Goal: Information Seeking & Learning: Understand process/instructions

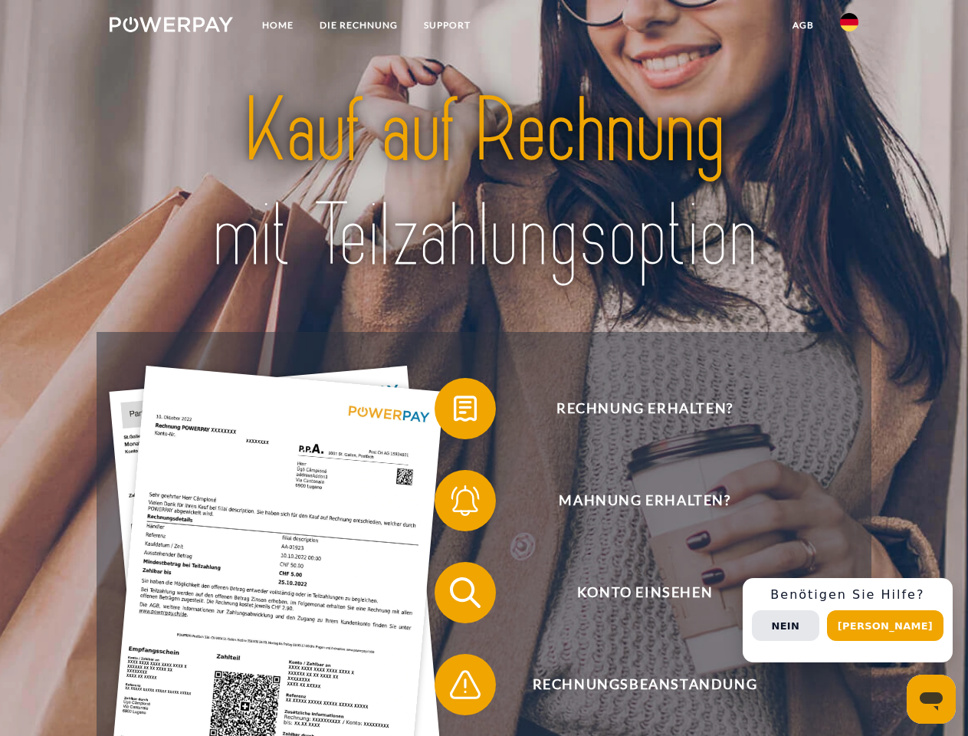
click at [171, 27] on img at bounding box center [171, 24] width 123 height 15
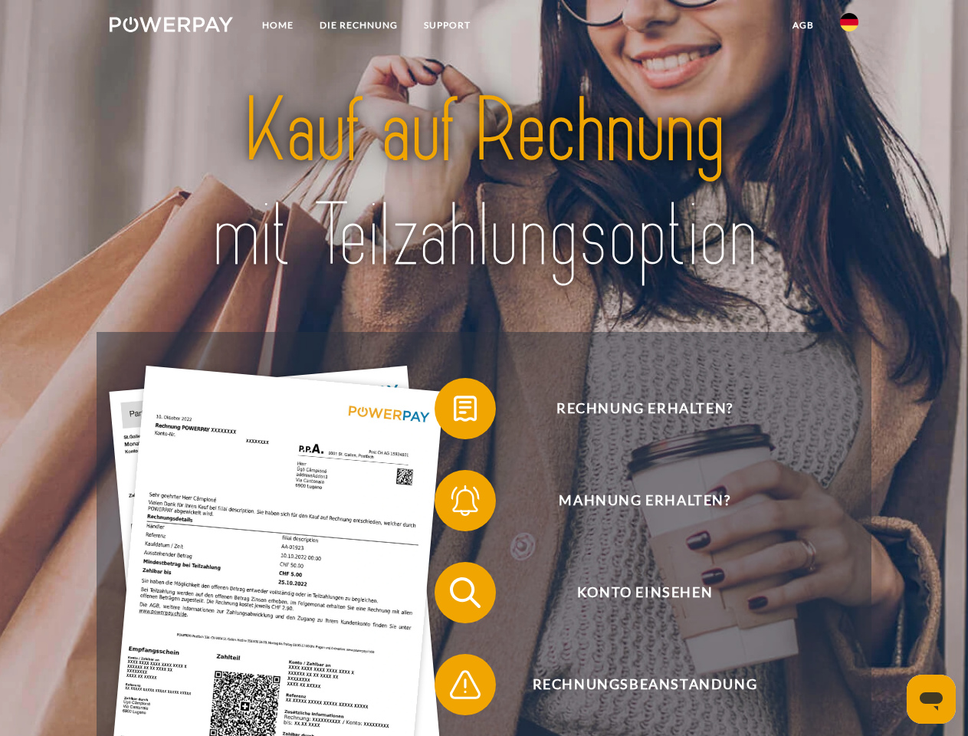
click at [849, 27] on img at bounding box center [849, 22] width 18 height 18
click at [802, 25] on link "agb" at bounding box center [803, 25] width 48 height 28
click at [454, 411] on span at bounding box center [442, 408] width 77 height 77
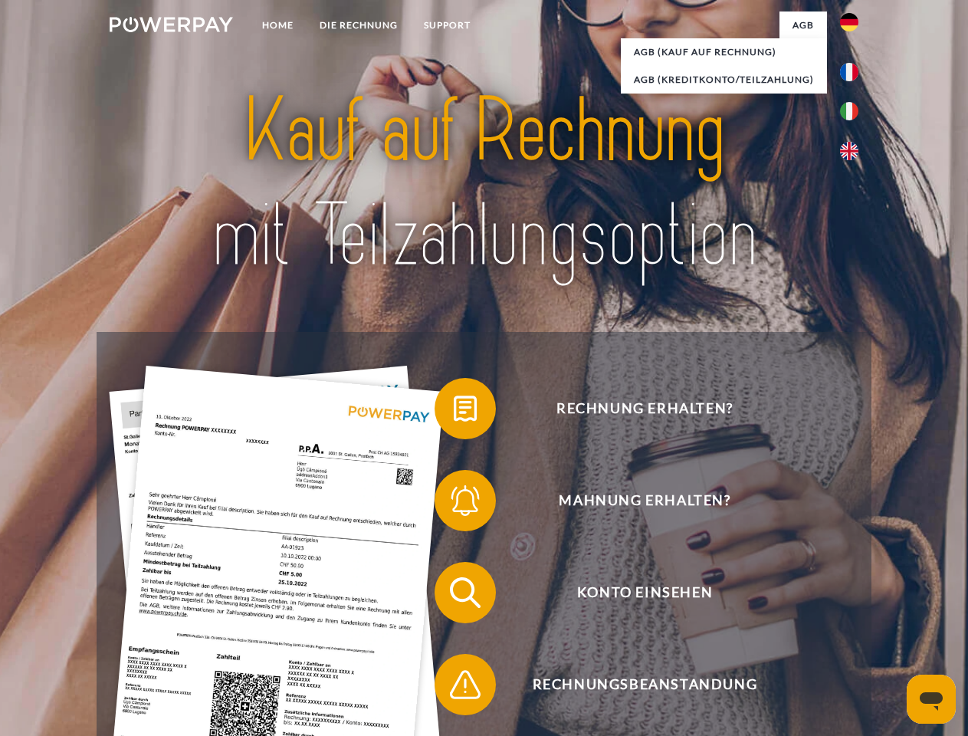
click at [454, 503] on span at bounding box center [442, 500] width 77 height 77
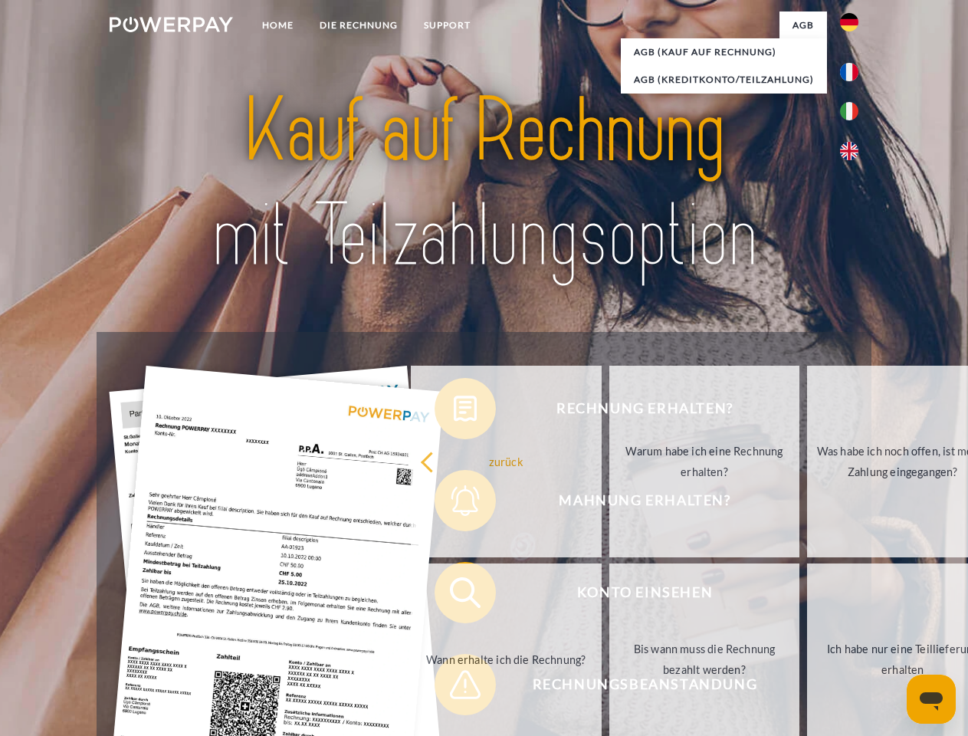
click at [609, 595] on link "Bis wann muss die Rechnung bezahlt werden?" at bounding box center [704, 659] width 191 height 192
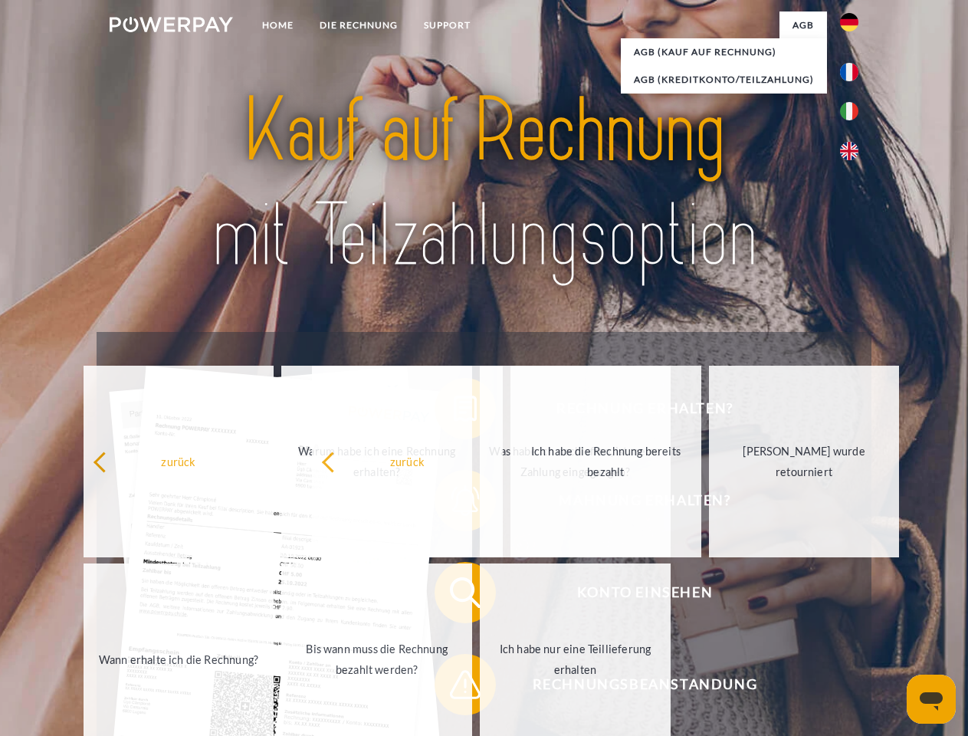
click at [454, 687] on span at bounding box center [442, 684] width 77 height 77
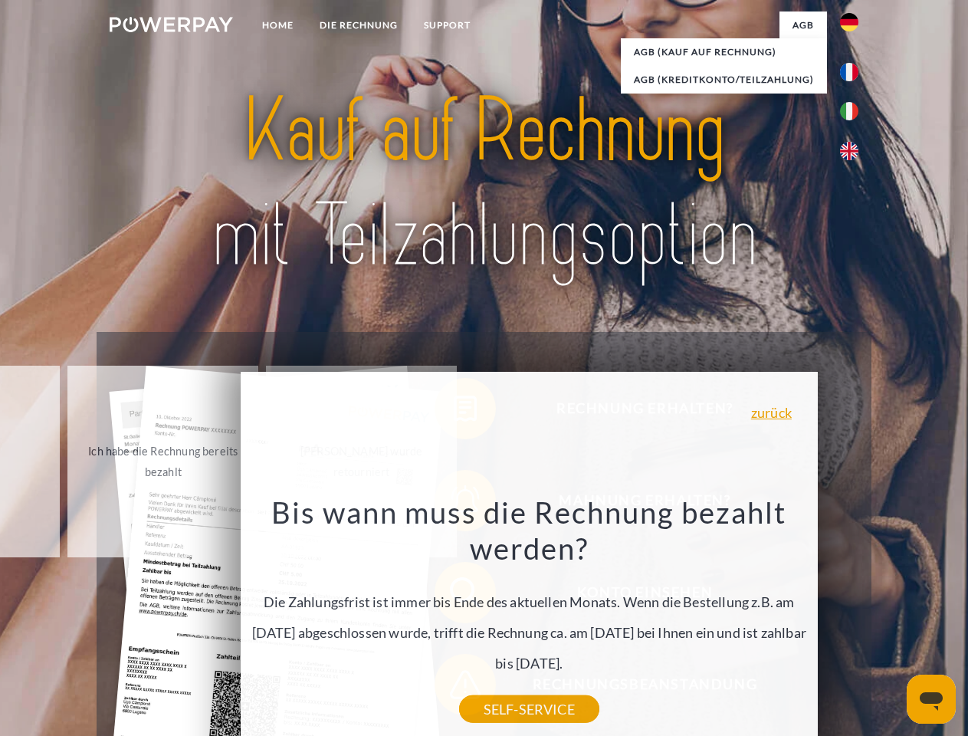
click at [853, 620] on div "Rechnung erhalten? Mahnung erhalten? Konto einsehen" at bounding box center [484, 638] width 774 height 613
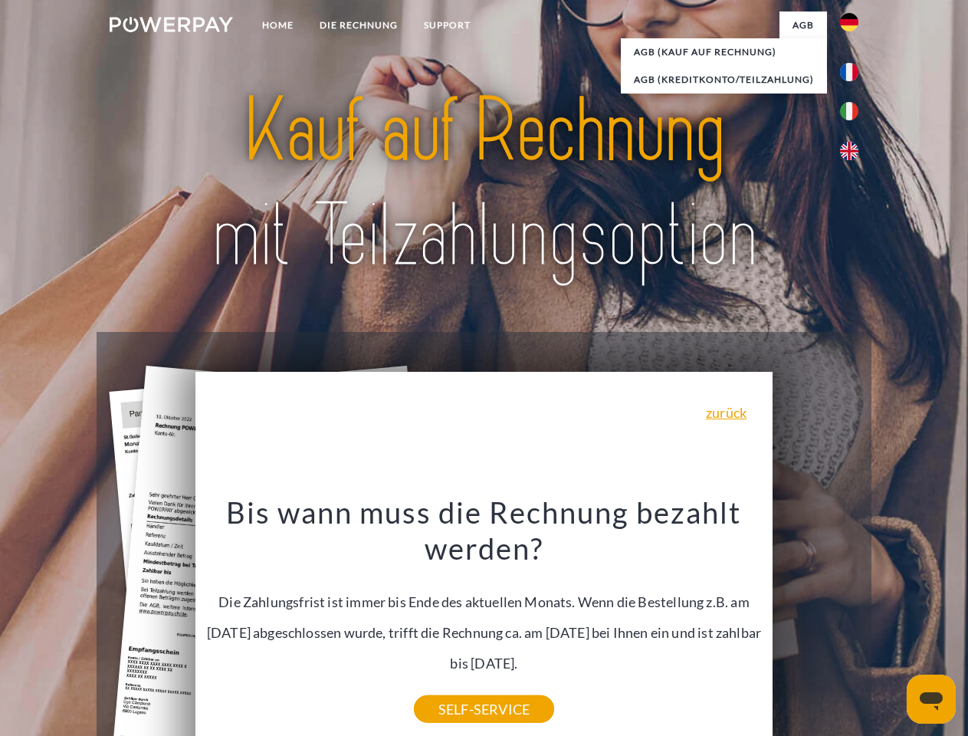
click at [815, 623] on span "Konto einsehen" at bounding box center [644, 592] width 375 height 61
click at [890, 625] on header "Home DIE RECHNUNG SUPPORT" at bounding box center [484, 529] width 968 height 1058
